Goal: Information Seeking & Learning: Learn about a topic

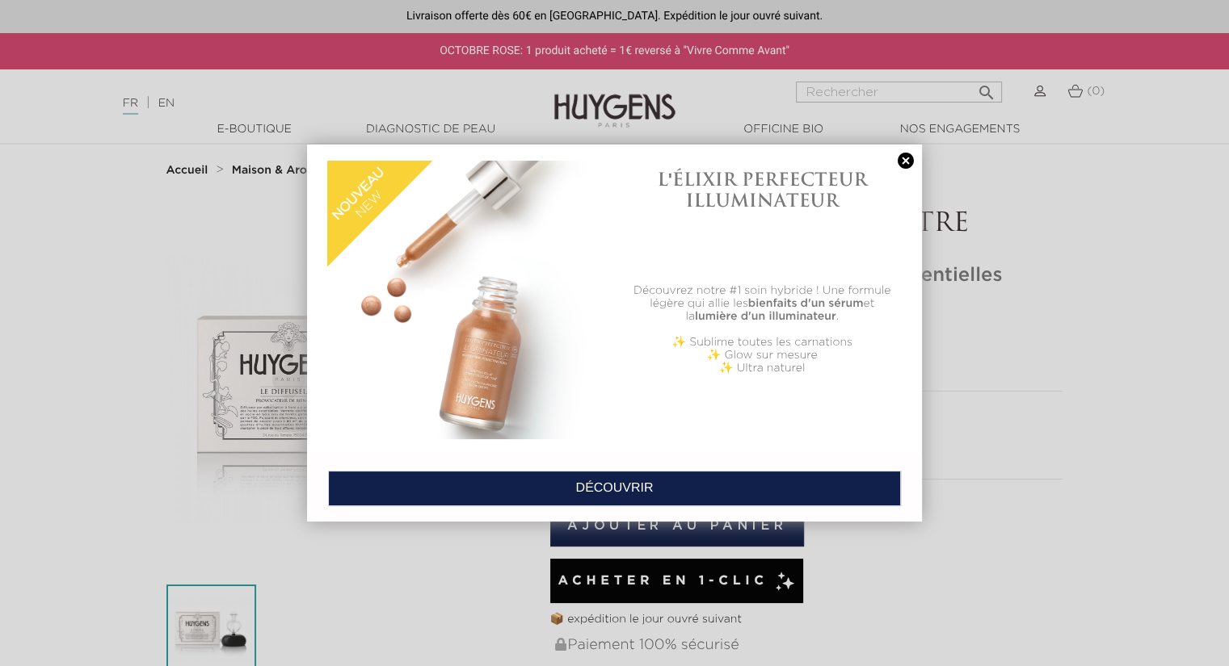
click at [904, 163] on link at bounding box center [905, 161] width 23 height 17
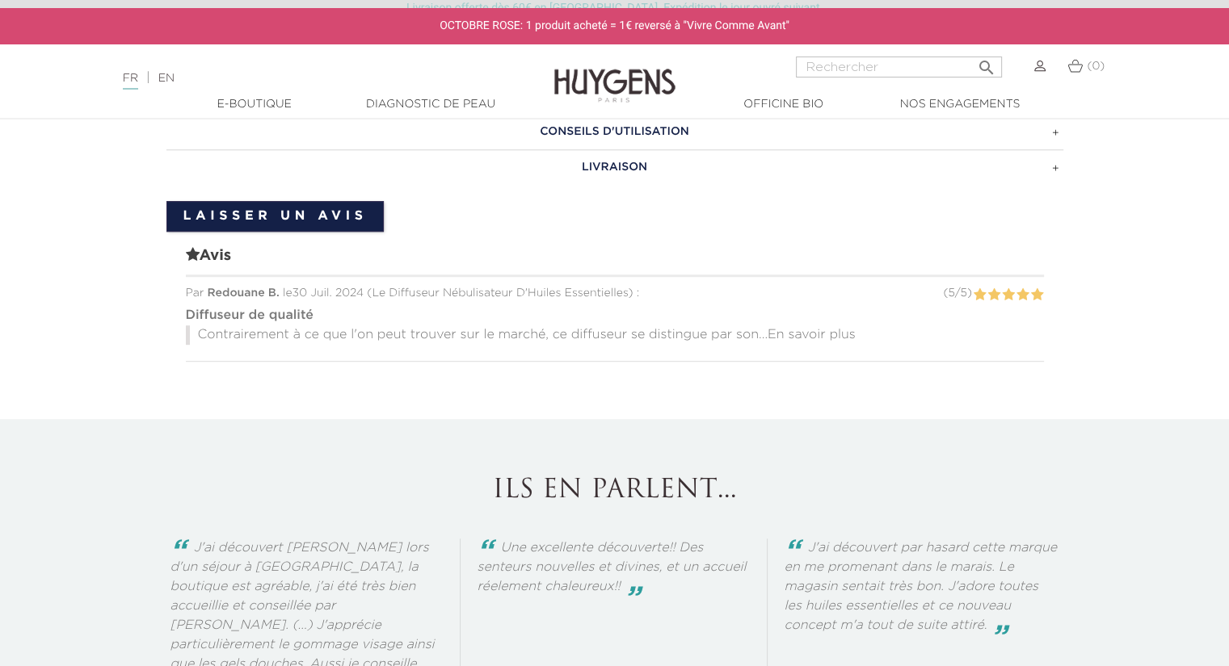
scroll to position [969, 0]
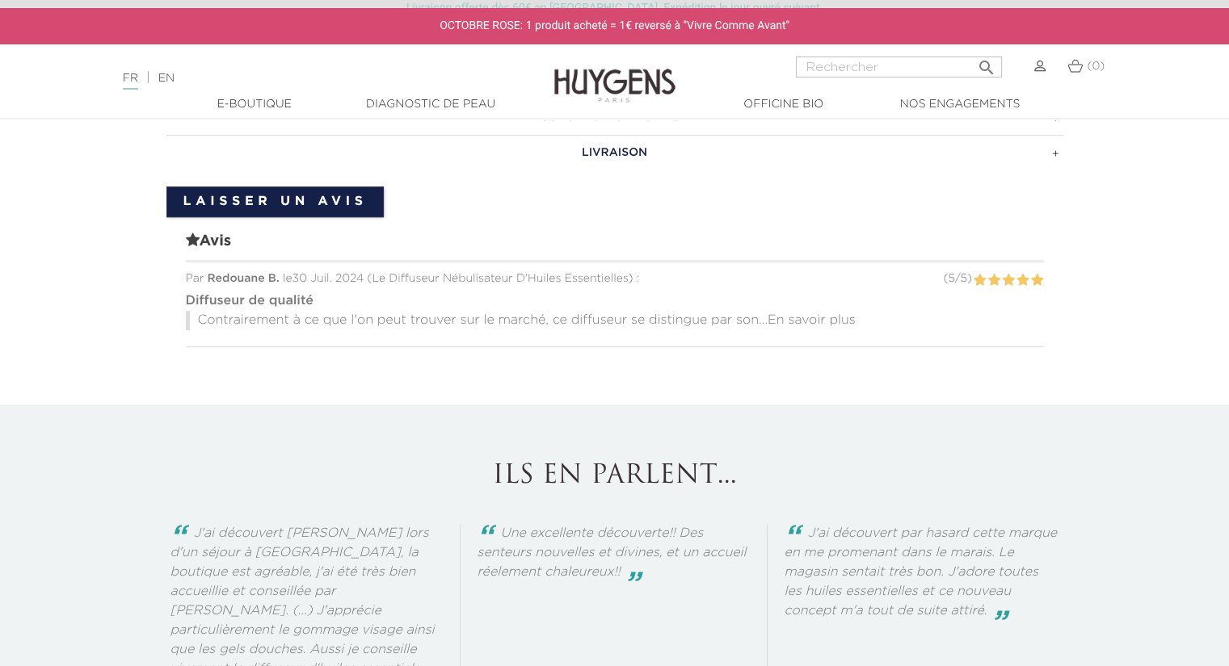
click at [822, 317] on span "En savoir plus" at bounding box center [811, 320] width 88 height 13
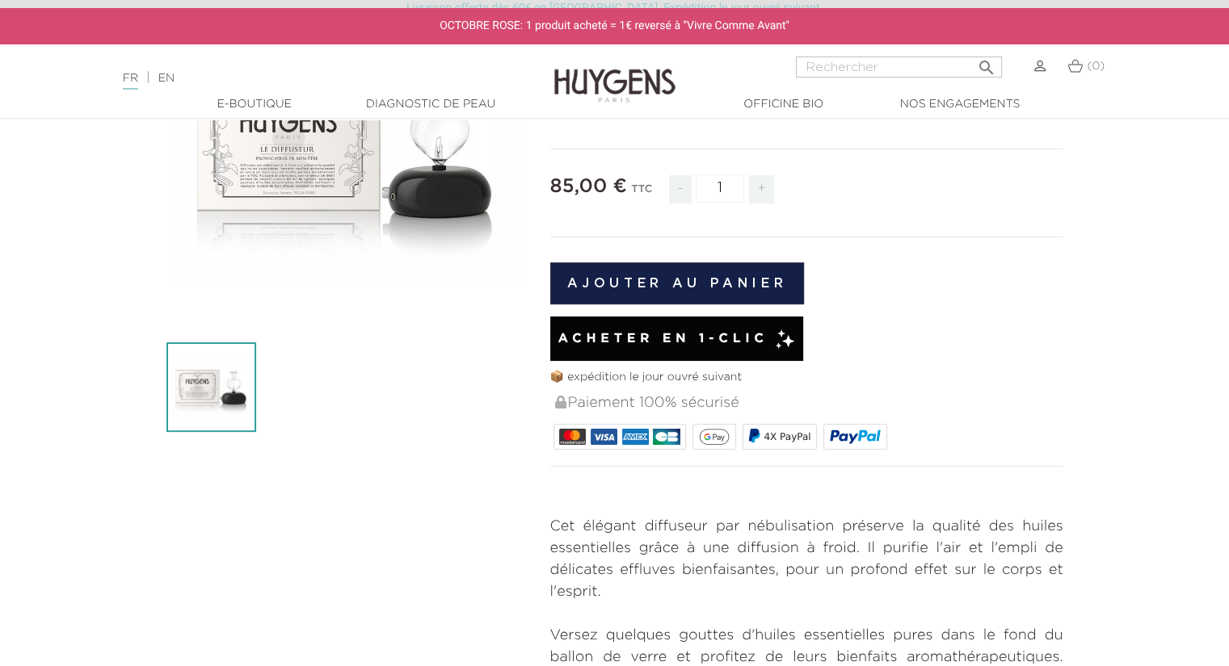
scroll to position [81, 0]
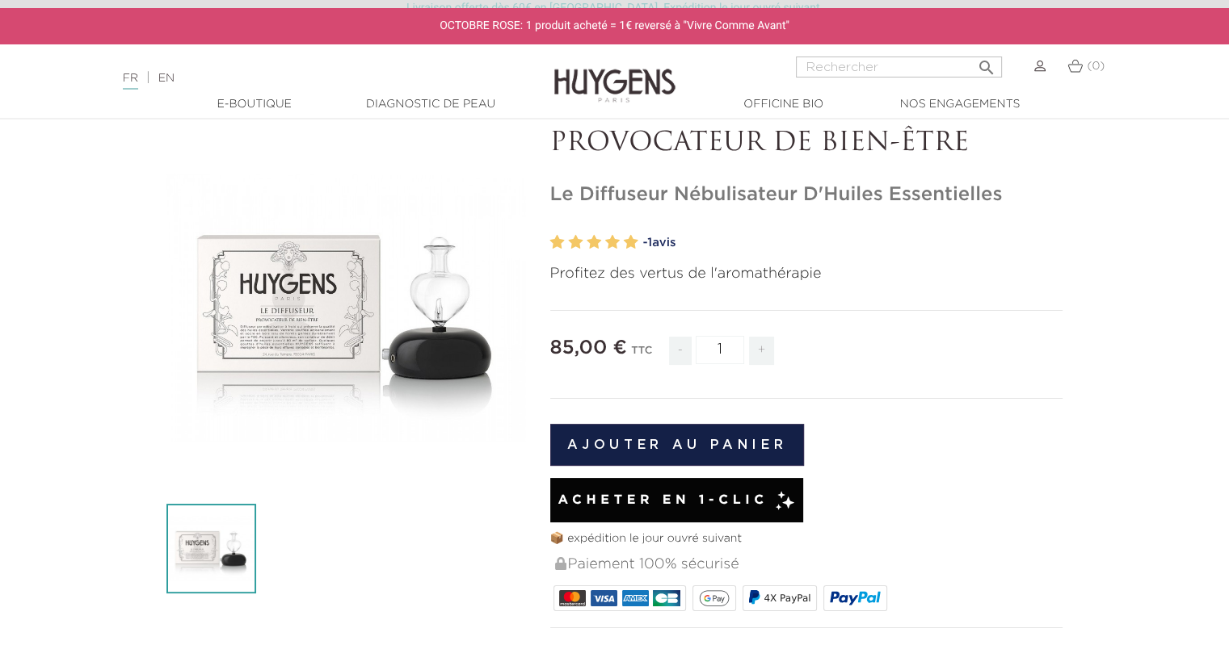
click at [336, 296] on icon "" at bounding box center [345, 308] width 81 height 81
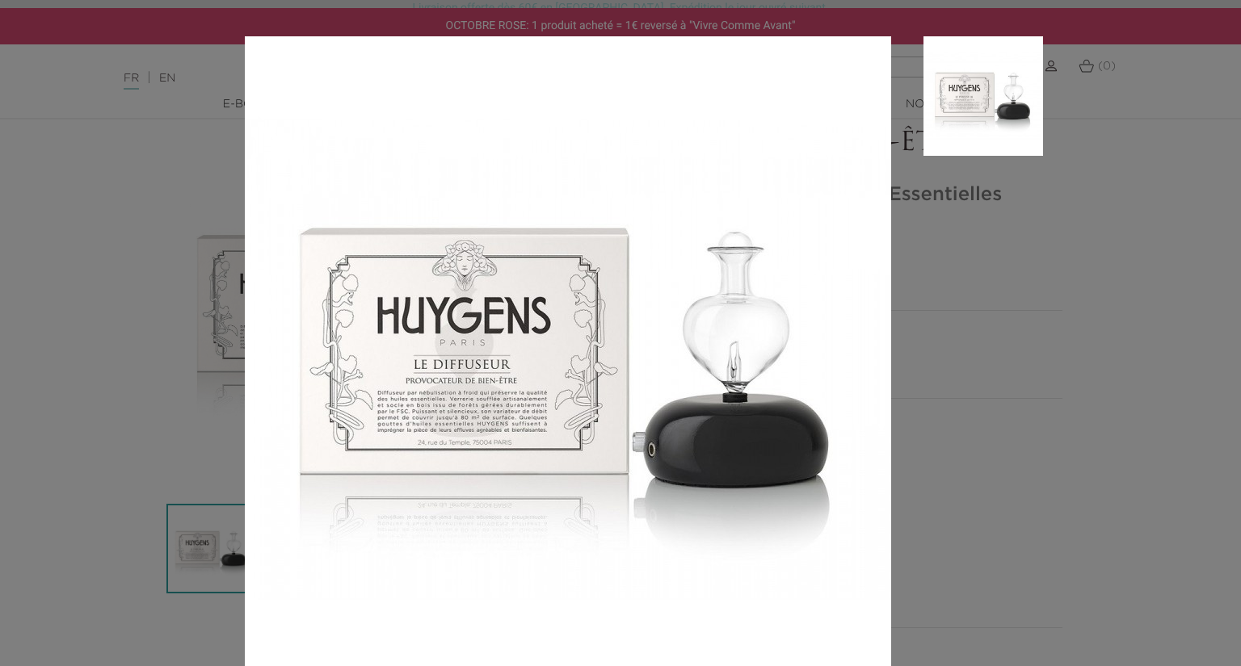
click at [918, 317] on aside at bounding box center [967, 377] width 152 height 683
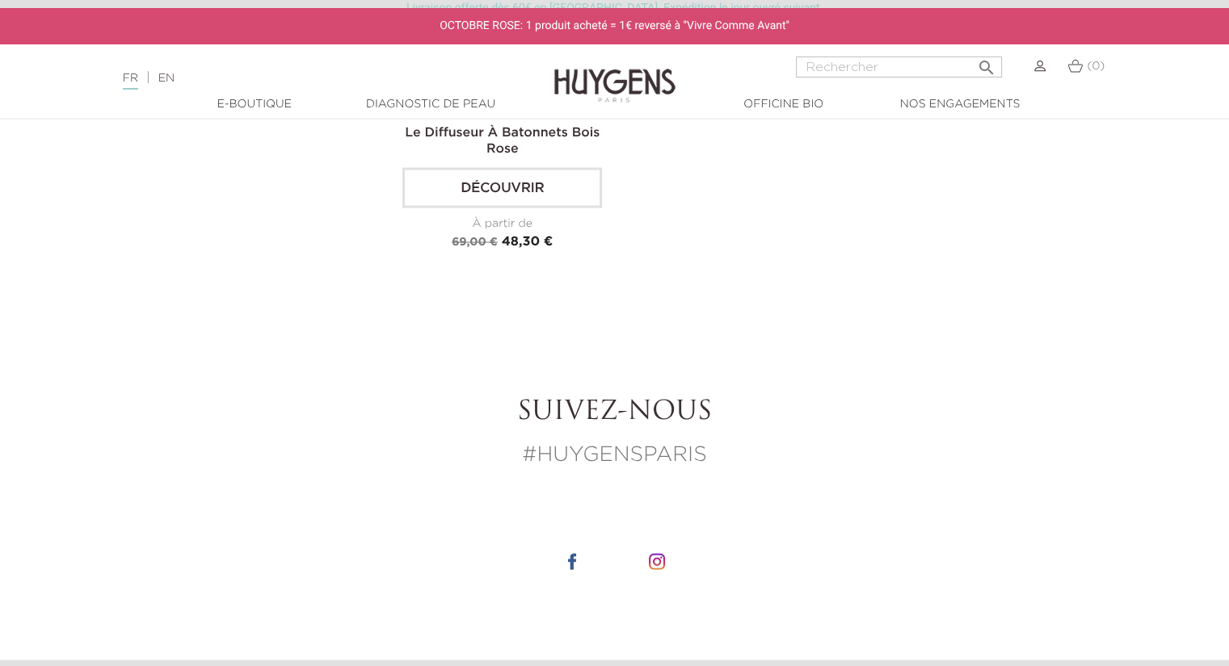
scroll to position [3473, 0]
